Goal: Information Seeking & Learning: Learn about a topic

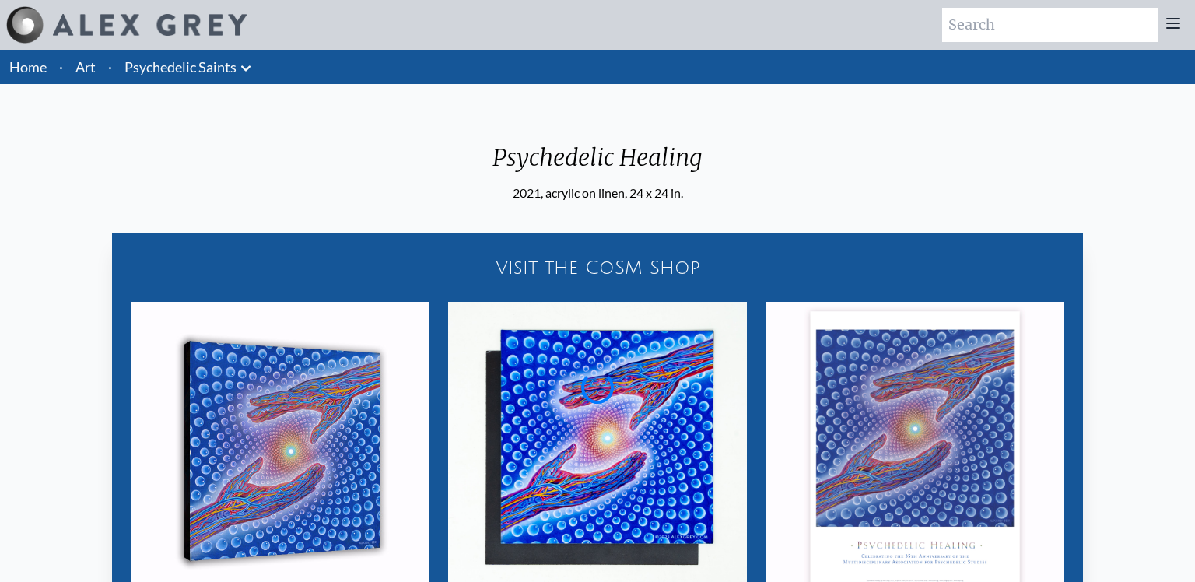
click at [80, 75] on link "Art" at bounding box center [85, 67] width 20 height 22
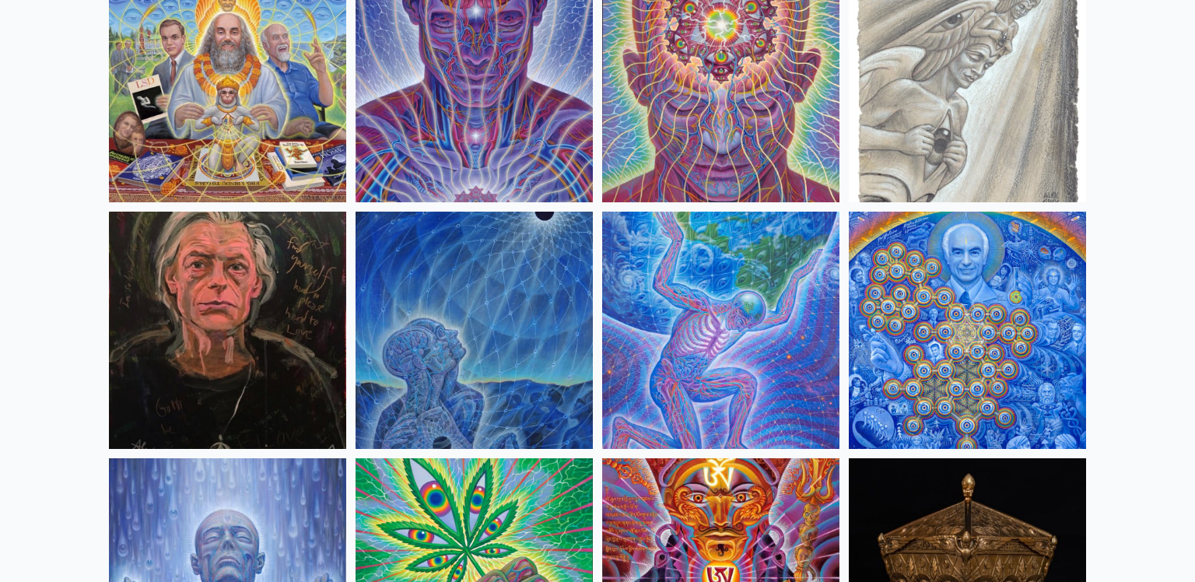
scroll to position [2053, 0]
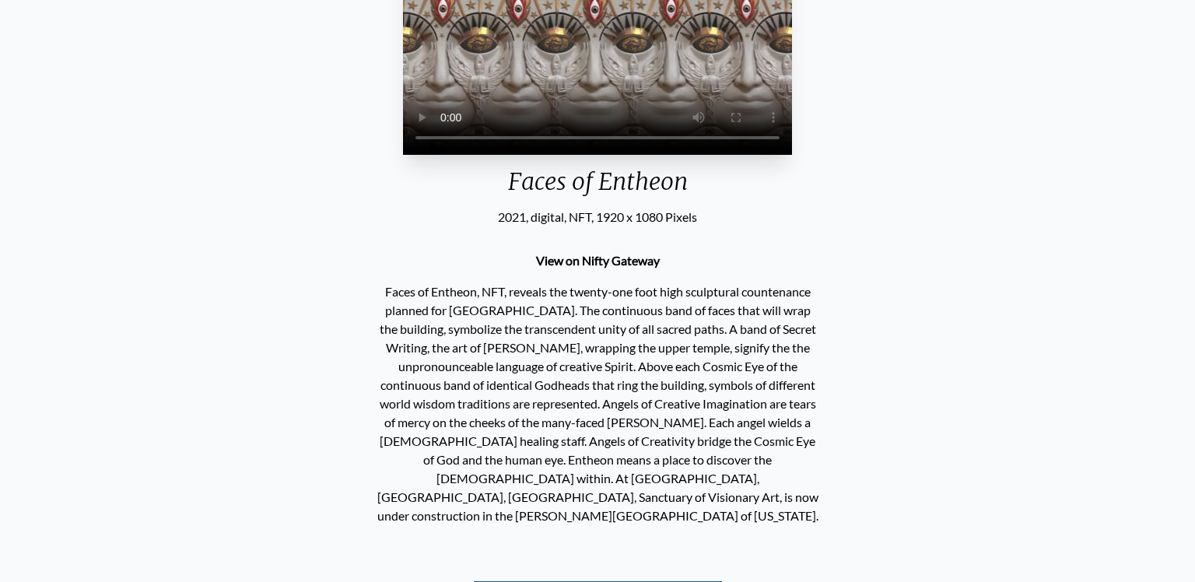
scroll to position [373, 0]
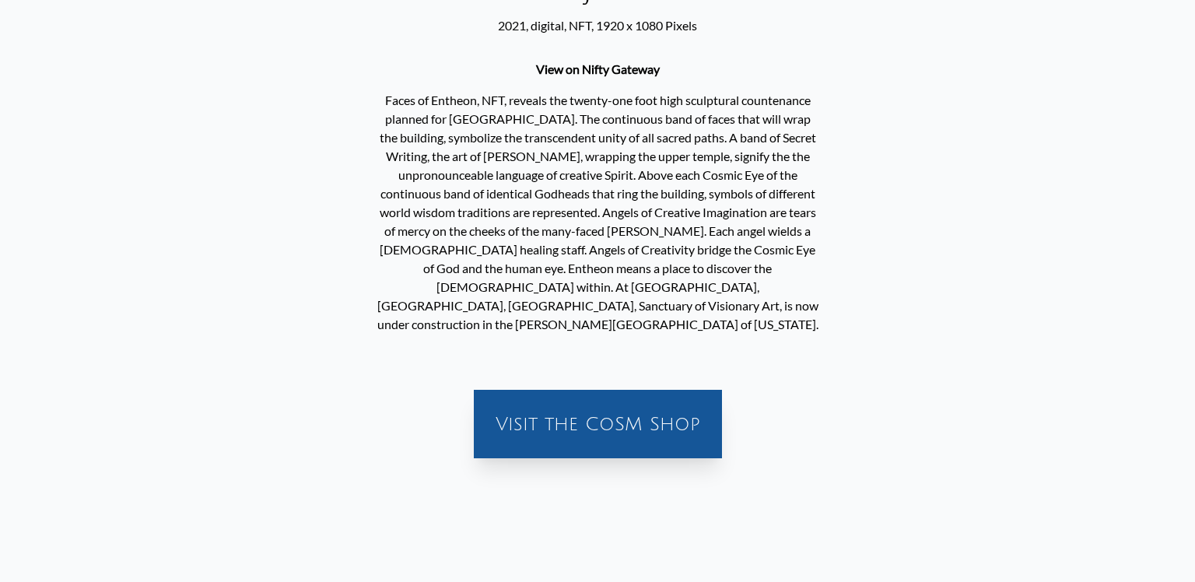
click at [527, 445] on div "Visit the CoSM Shop" at bounding box center [597, 424] width 229 height 50
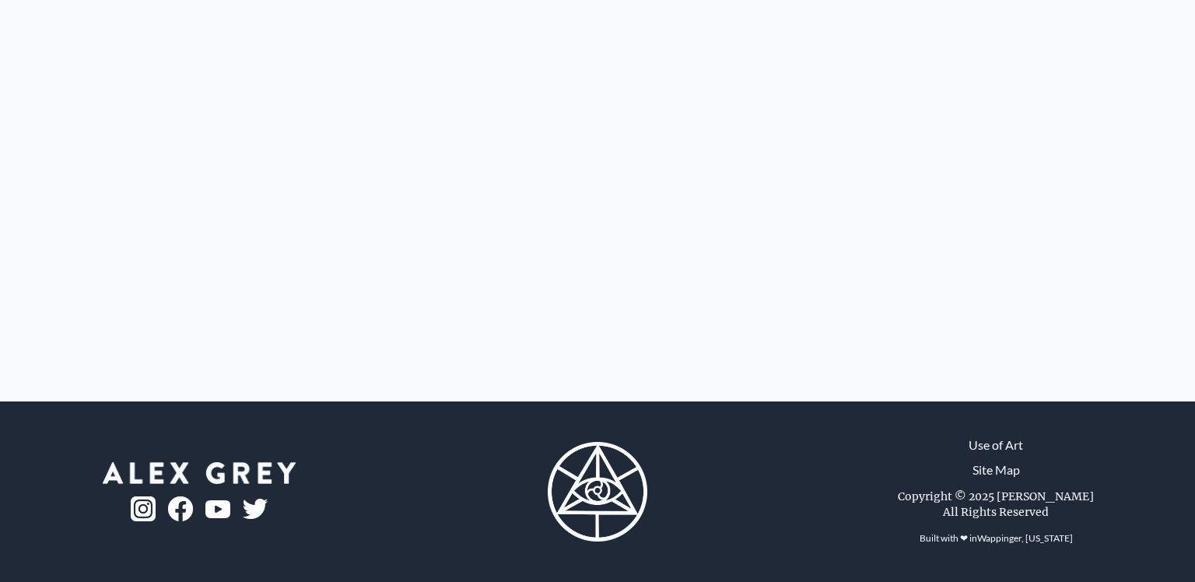
scroll to position [0, 0]
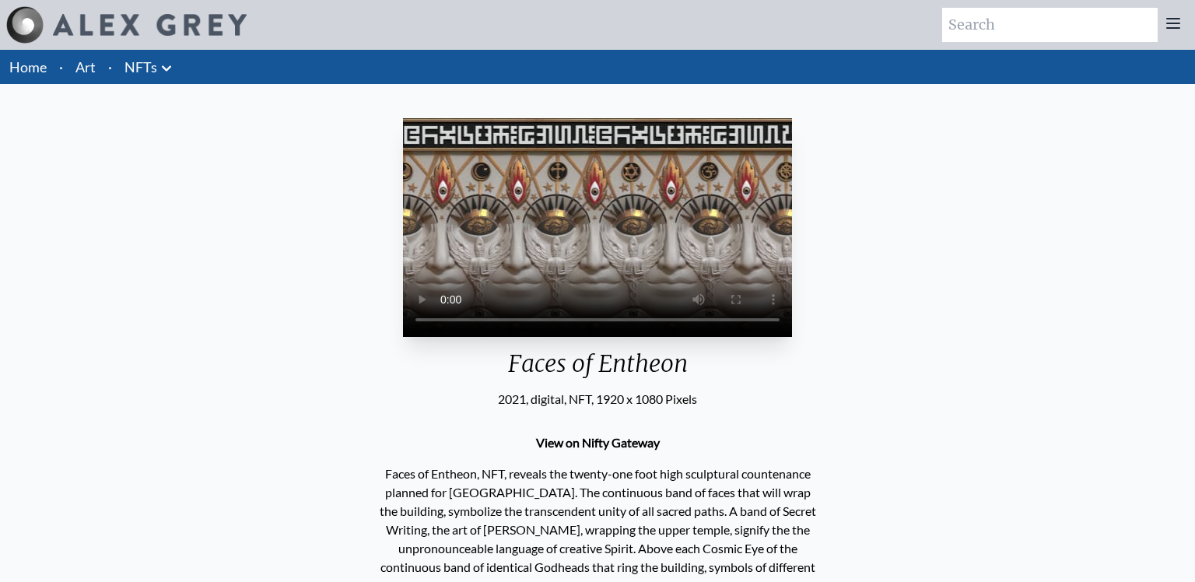
click at [25, 57] on li "Home" at bounding box center [26, 67] width 53 height 34
click at [81, 67] on link "Art" at bounding box center [85, 67] width 20 height 22
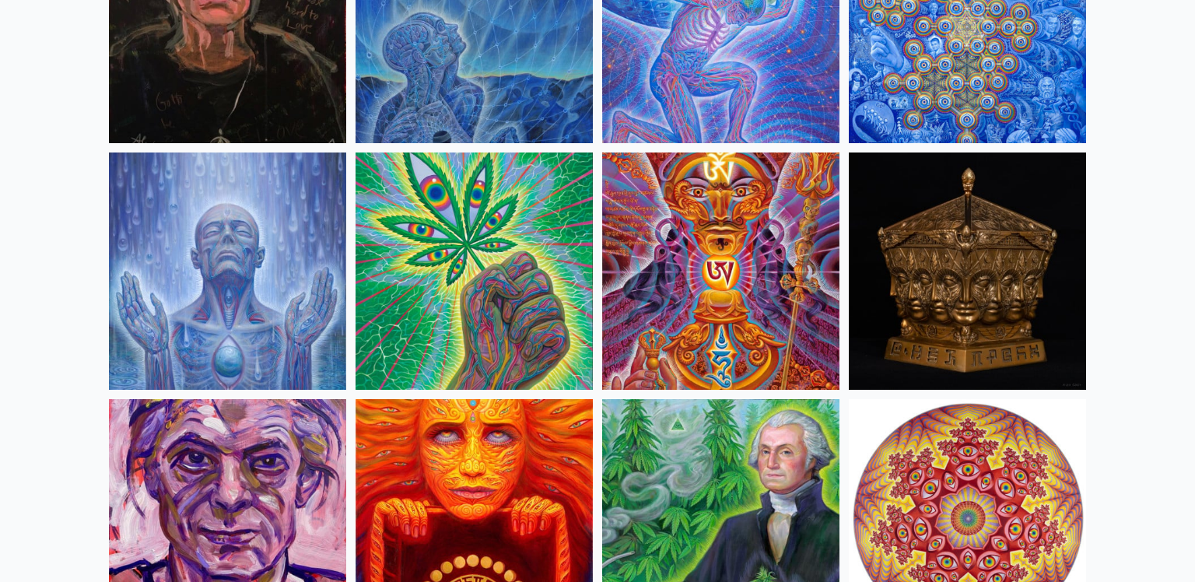
scroll to position [2427, 0]
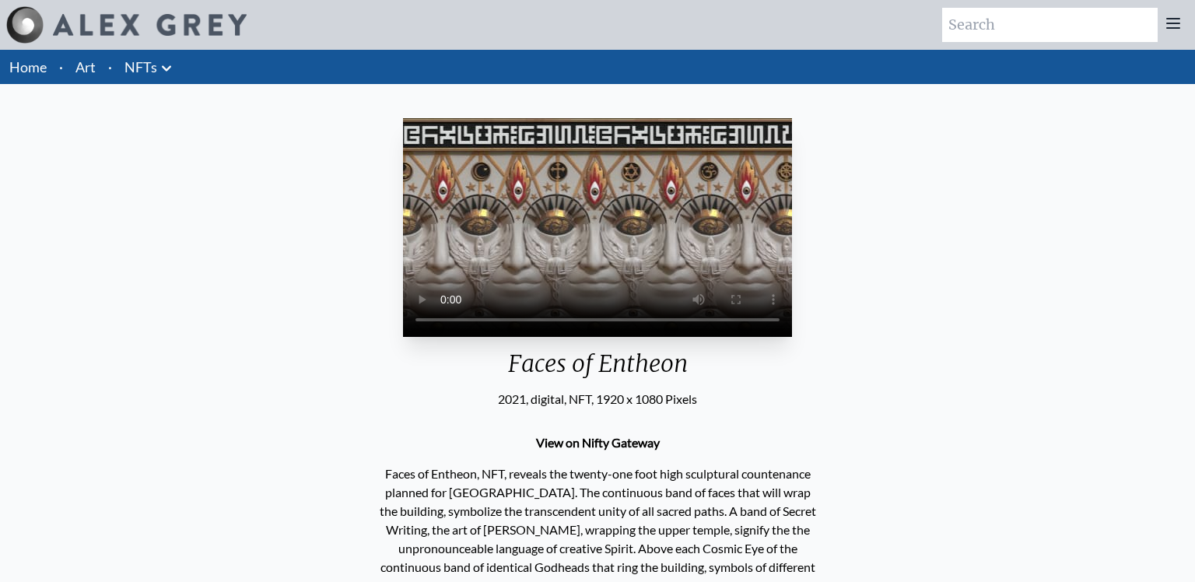
click at [79, 62] on link "Art" at bounding box center [85, 67] width 20 height 22
